Goal: Task Accomplishment & Management: Manage account settings

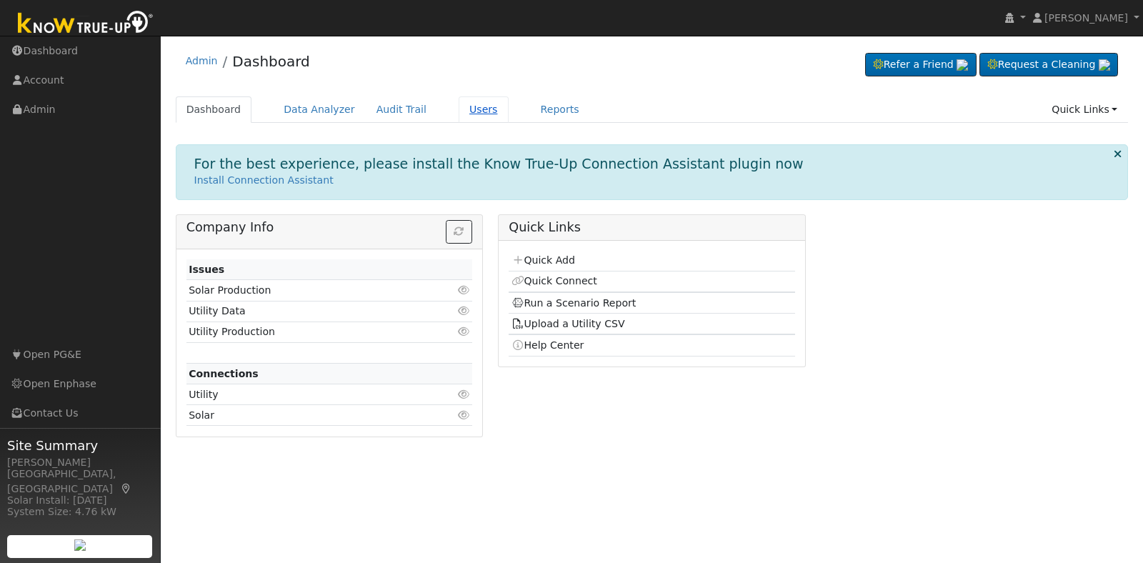
click at [469, 109] on link "Users" at bounding box center [484, 109] width 50 height 26
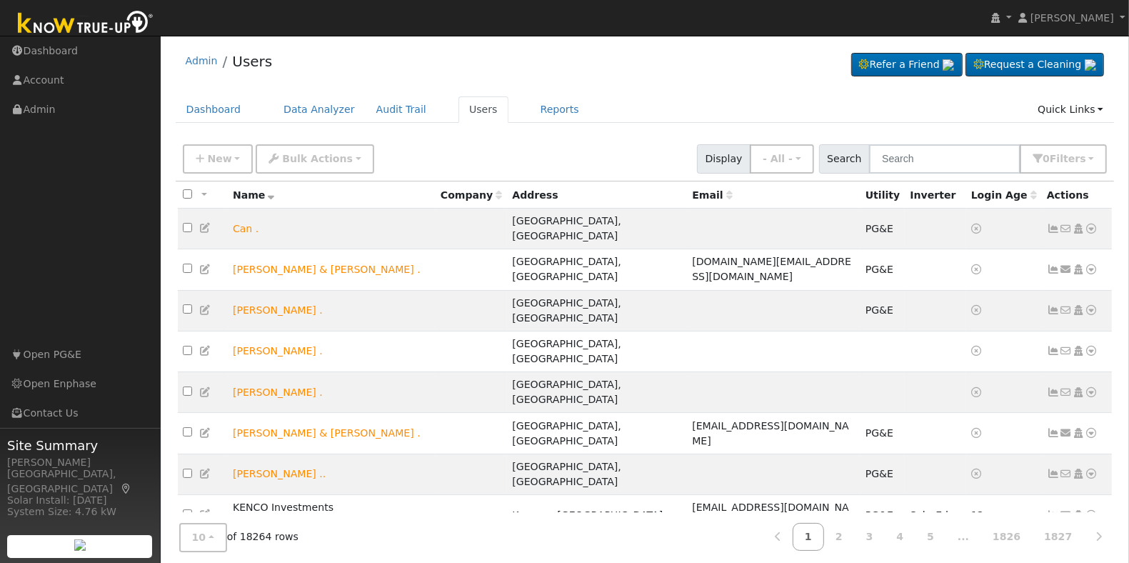
click at [911, 186] on th "Inverter" at bounding box center [935, 194] width 61 height 26
click at [923, 154] on input "text" at bounding box center [944, 158] width 151 height 29
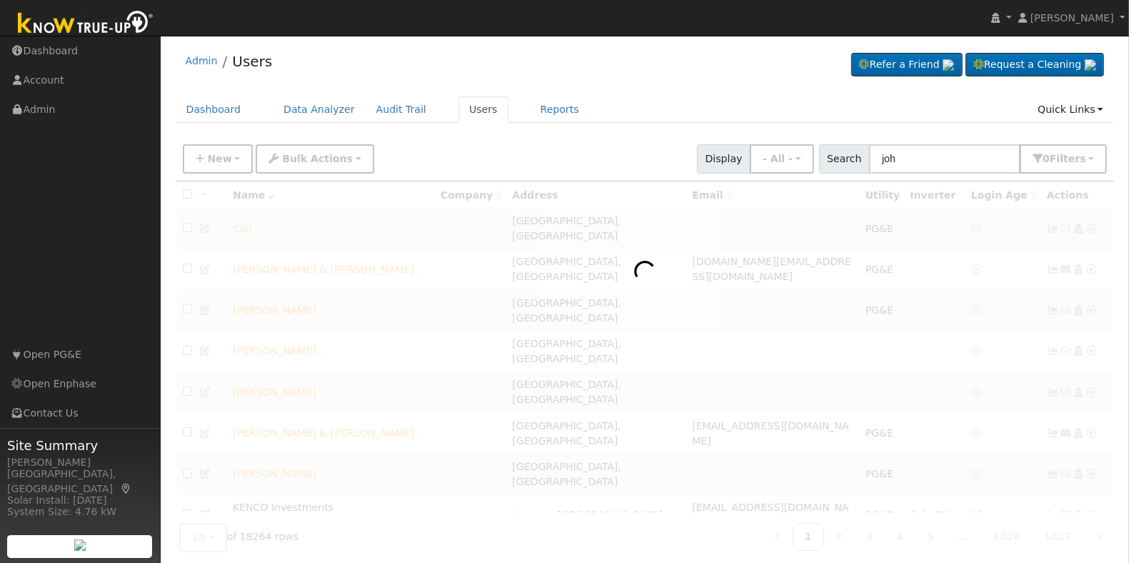
click at [698, 76] on div "Admin Users Refer a Friend Request a Cleaning" at bounding box center [645, 65] width 939 height 44
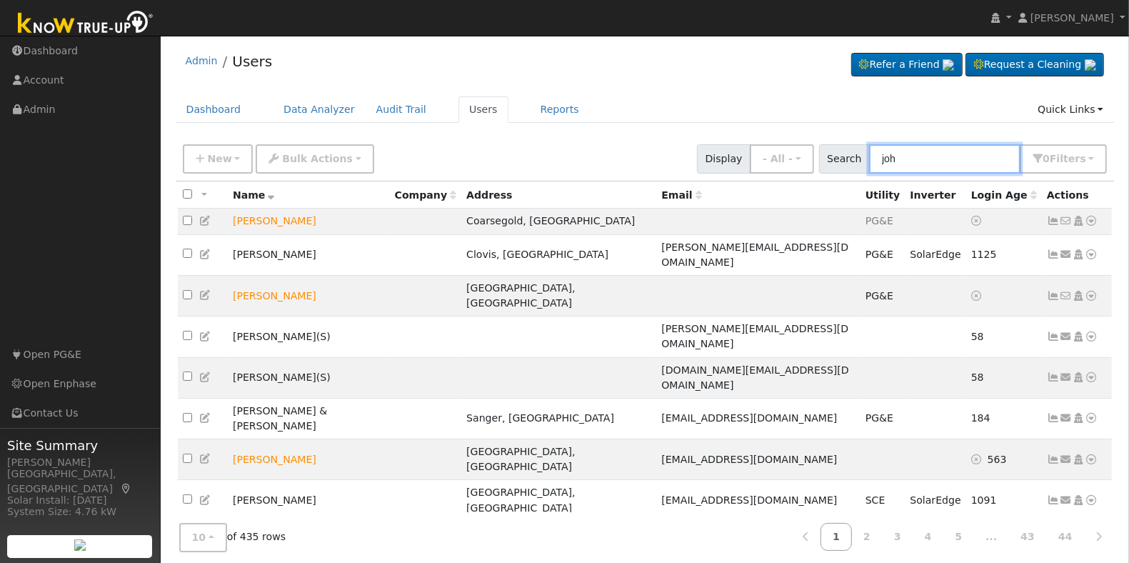
click at [929, 163] on input "joh" at bounding box center [944, 158] width 151 height 29
type input "j"
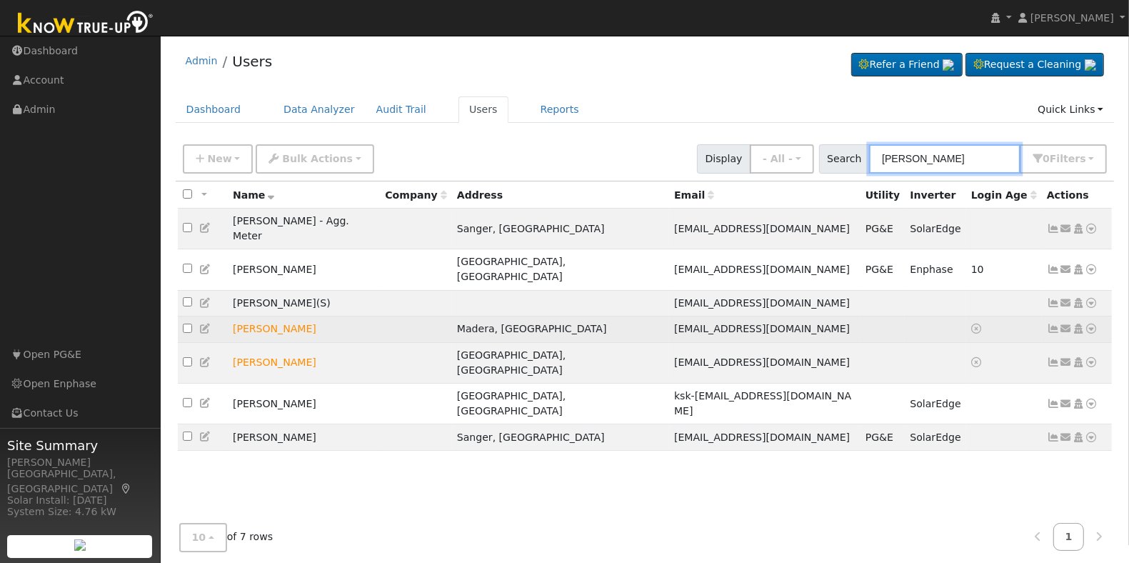
type input "[PERSON_NAME]"
click at [1093, 324] on icon at bounding box center [1092, 329] width 13 height 10
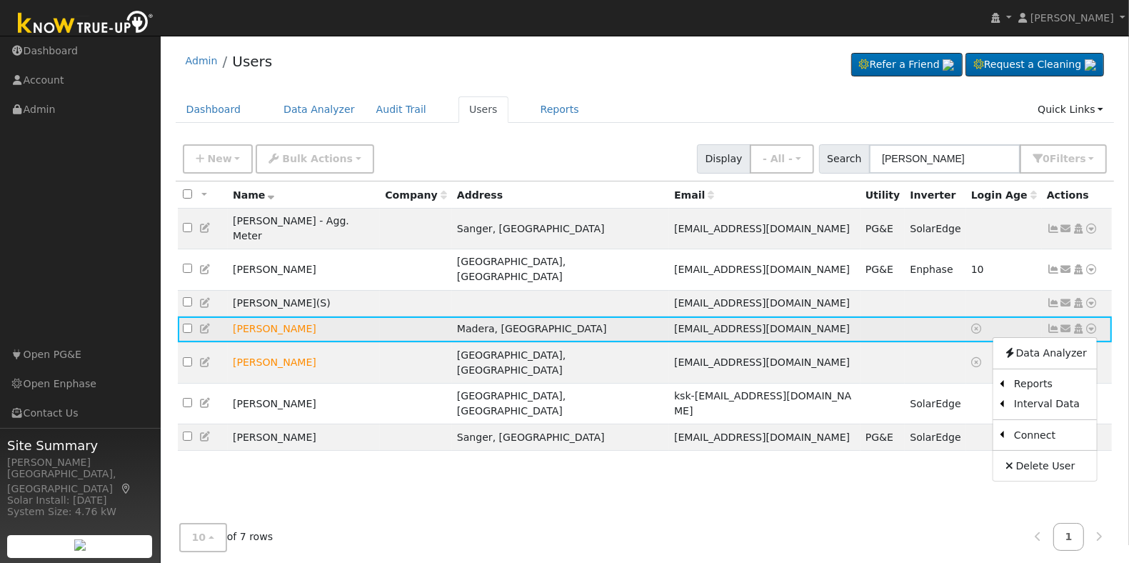
click at [1078, 324] on icon at bounding box center [1078, 329] width 13 height 10
